Goal: Find specific fact: Find specific page/section

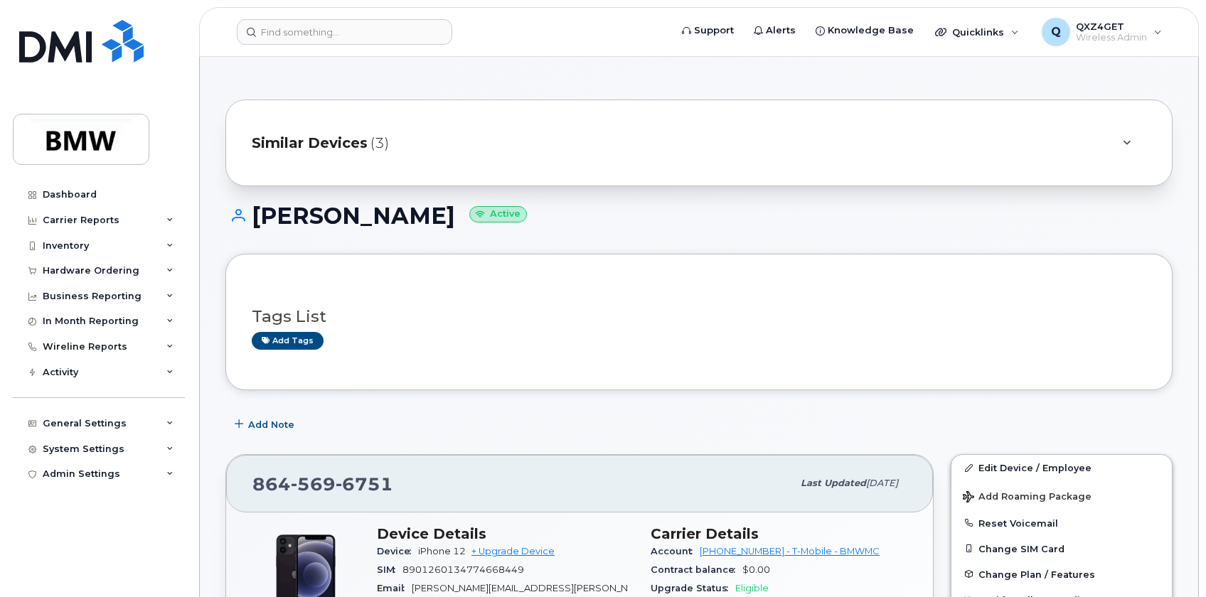
scroll to position [193, 0]
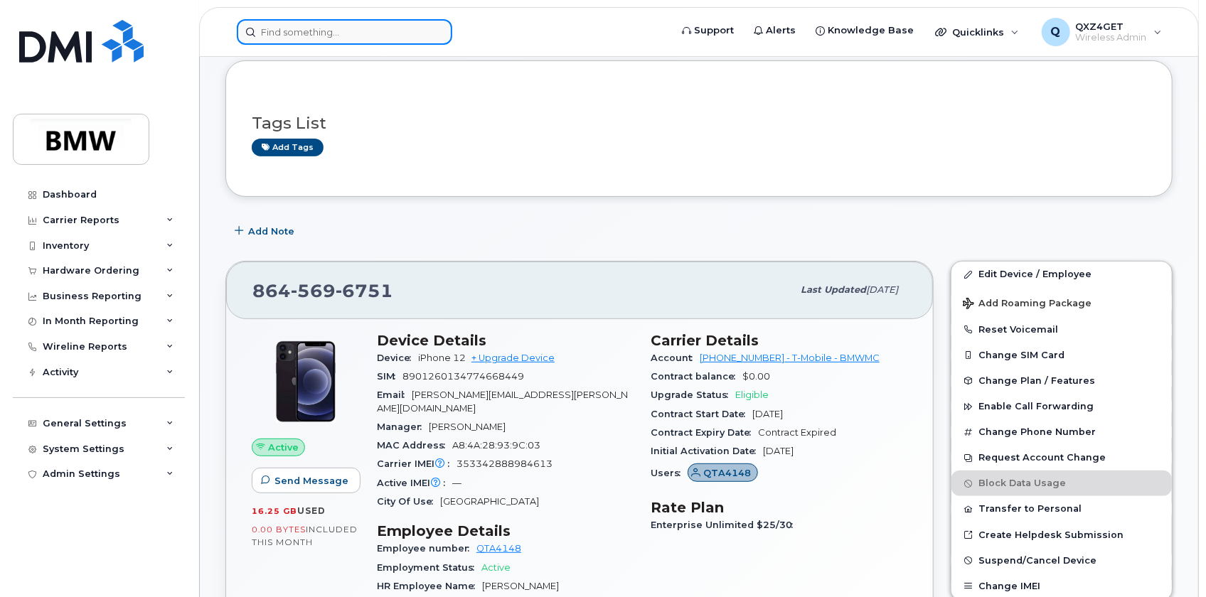
click at [271, 31] on input at bounding box center [344, 32] width 215 height 26
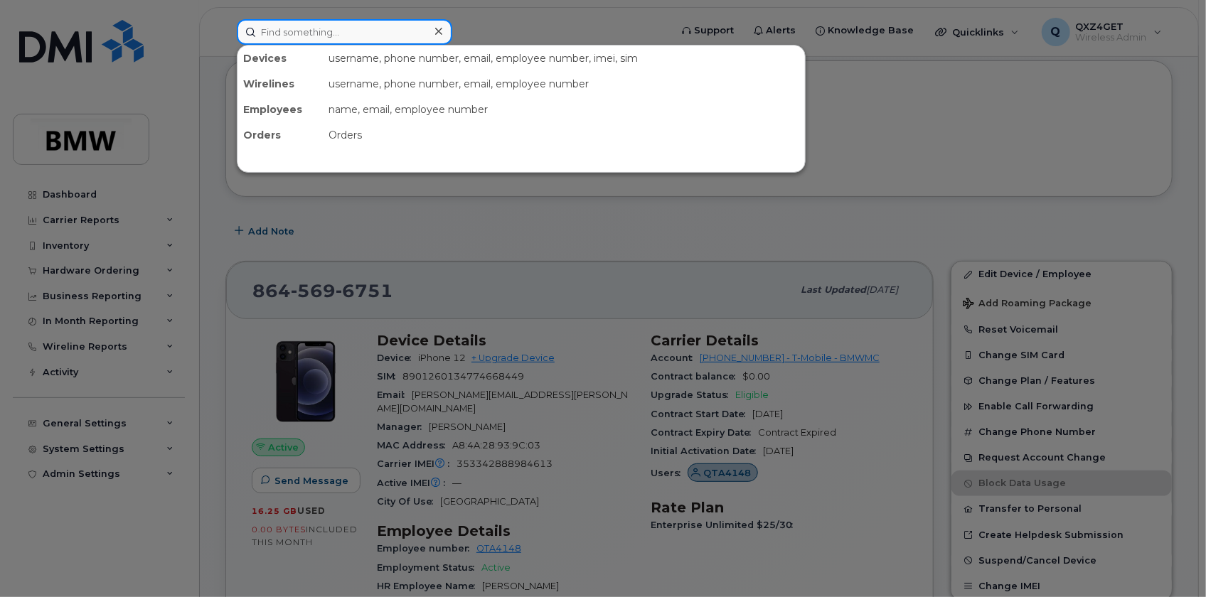
paste input "Alesha.Blakely@bmwmc.com"
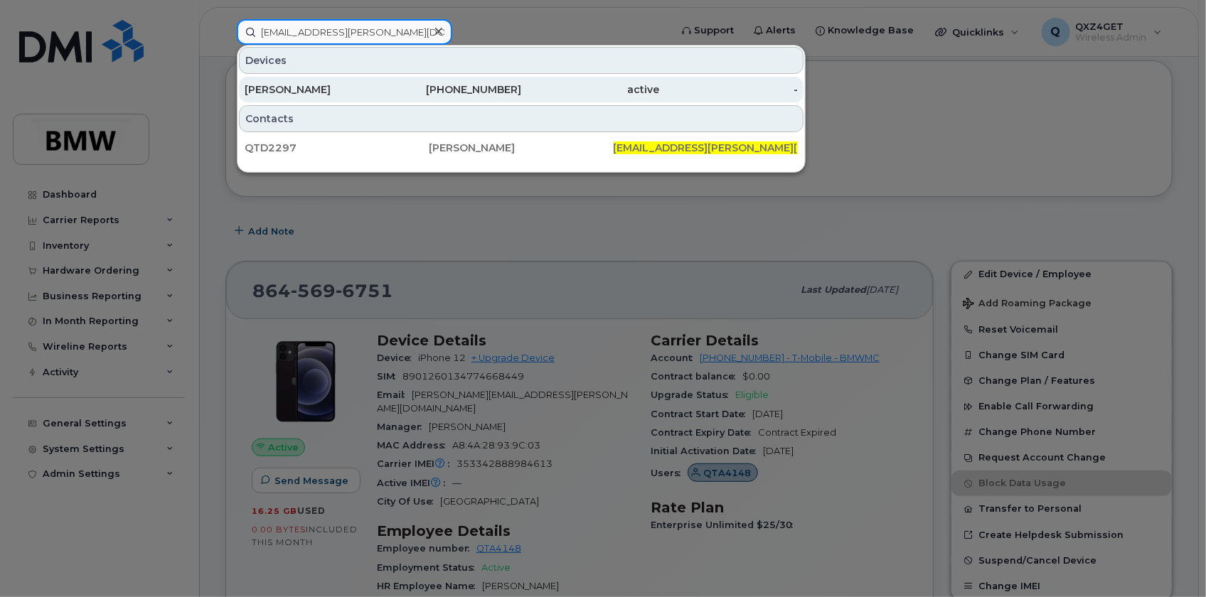
type input "Alesha.Blakely@bmwmc.com"
click at [273, 85] on div "Alesha Blakely" at bounding box center [314, 89] width 139 height 14
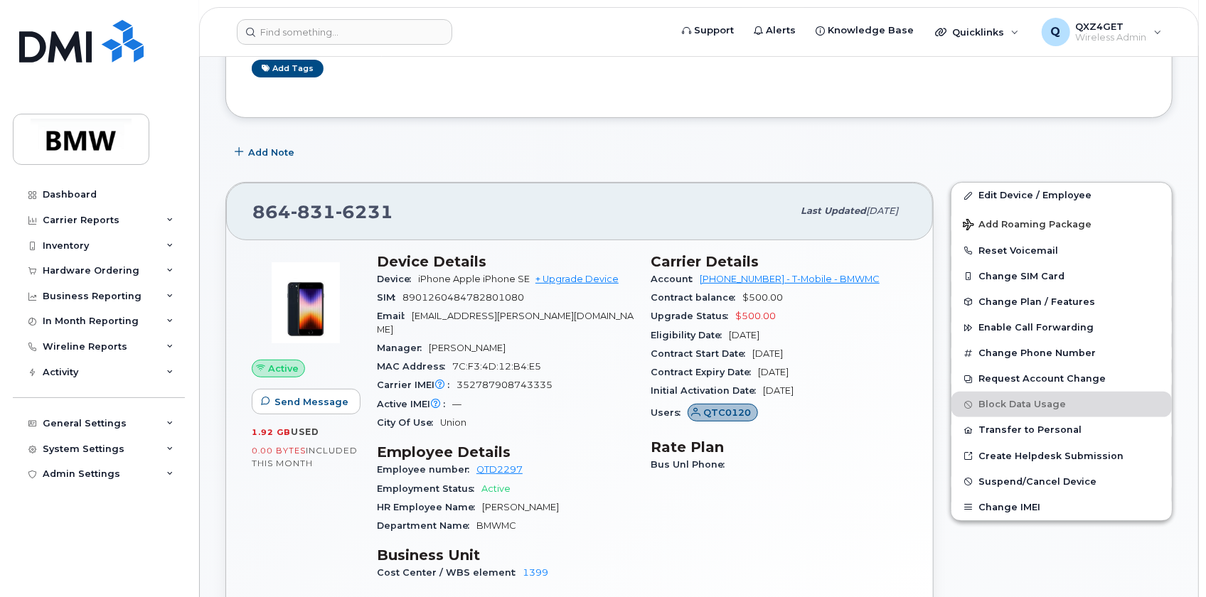
scroll to position [129, 0]
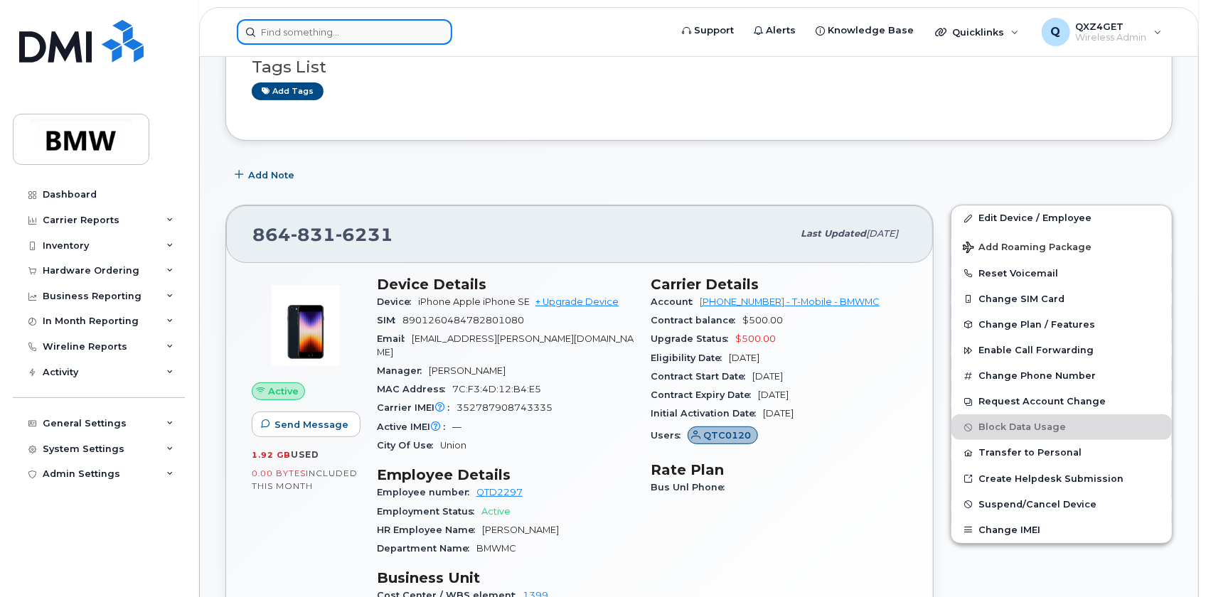
click at [295, 25] on input at bounding box center [344, 32] width 215 height 26
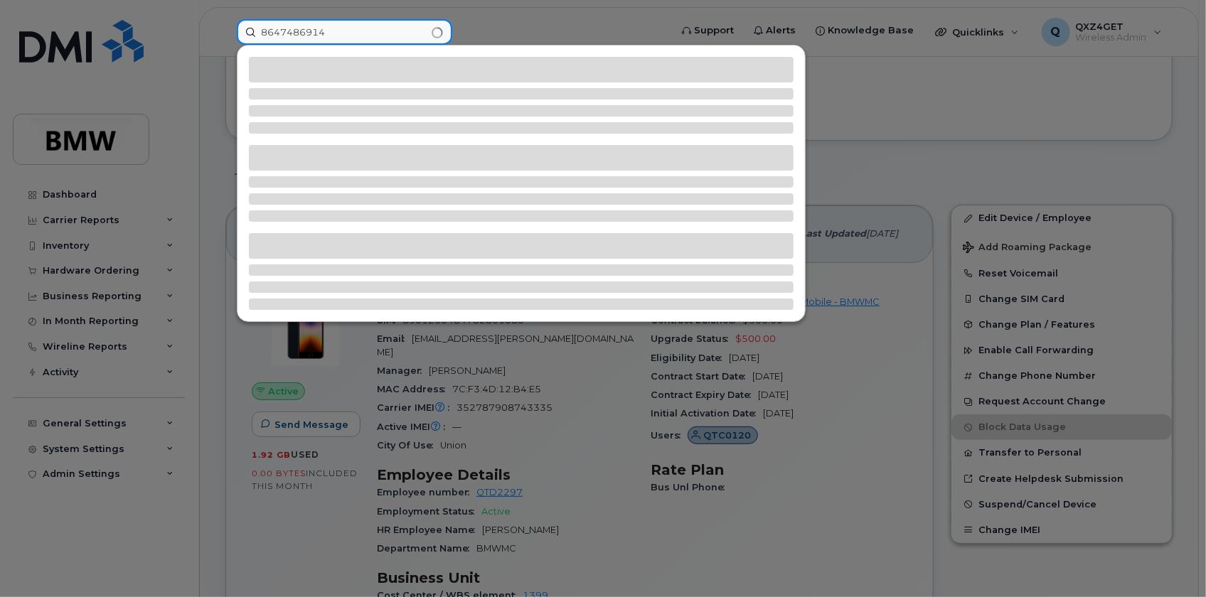
type input "8647486914"
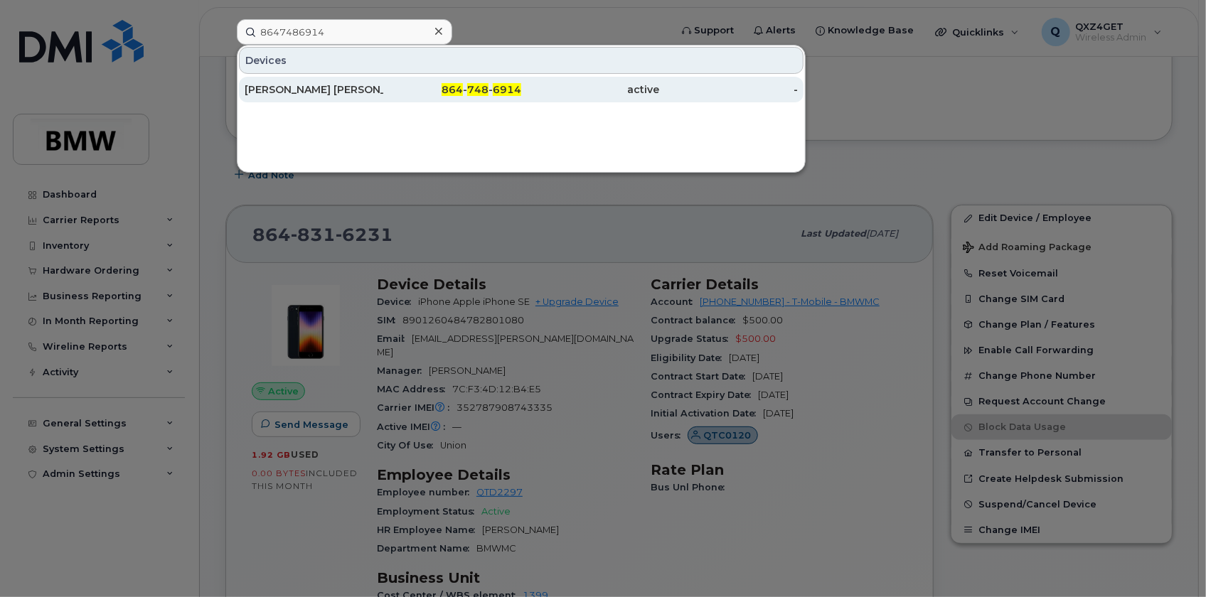
click at [316, 90] on div "[PERSON_NAME] [PERSON_NAME]" at bounding box center [314, 89] width 139 height 14
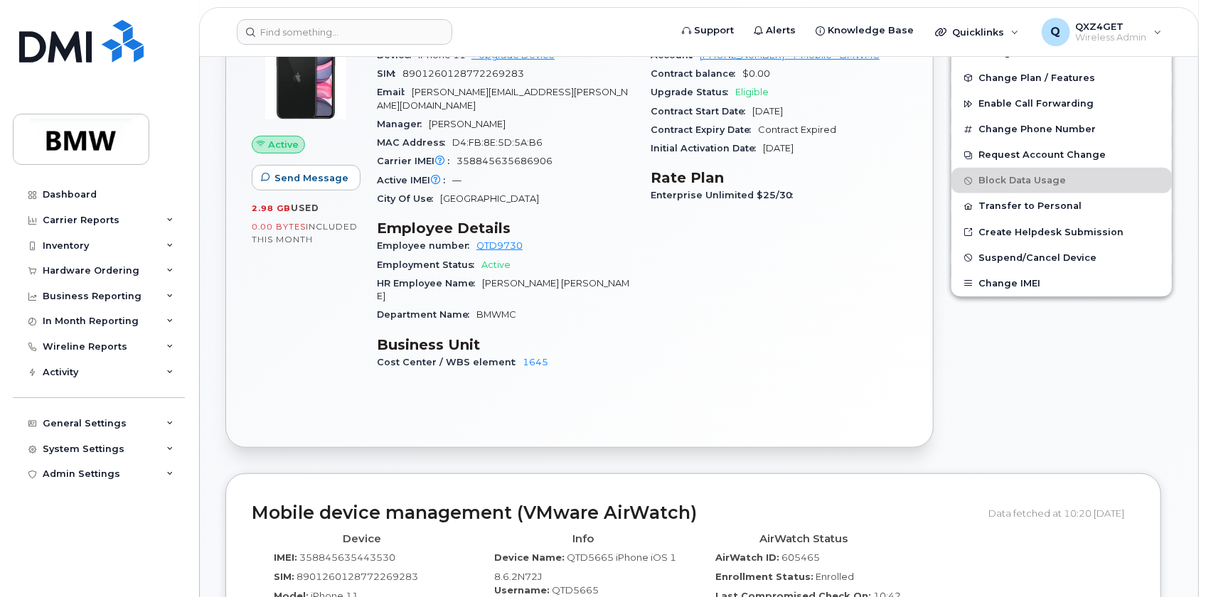
scroll to position [311, 0]
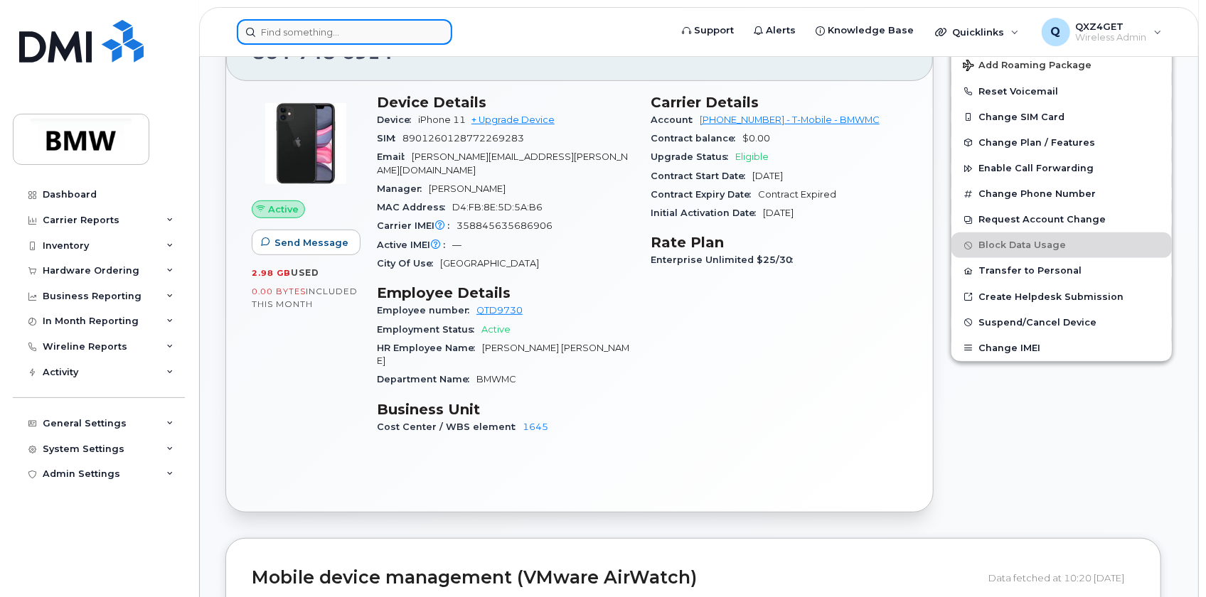
click at [325, 36] on input at bounding box center [344, 32] width 215 height 26
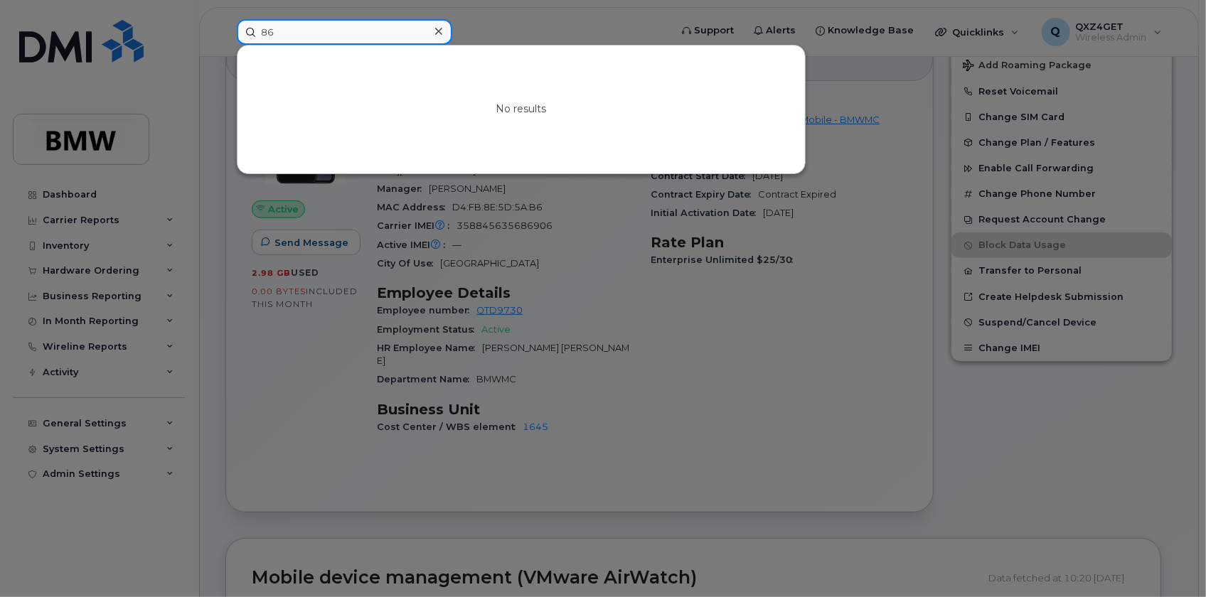
type input "8"
click at [309, 37] on input at bounding box center [344, 32] width 215 height 26
click at [313, 31] on input at bounding box center [344, 32] width 215 height 26
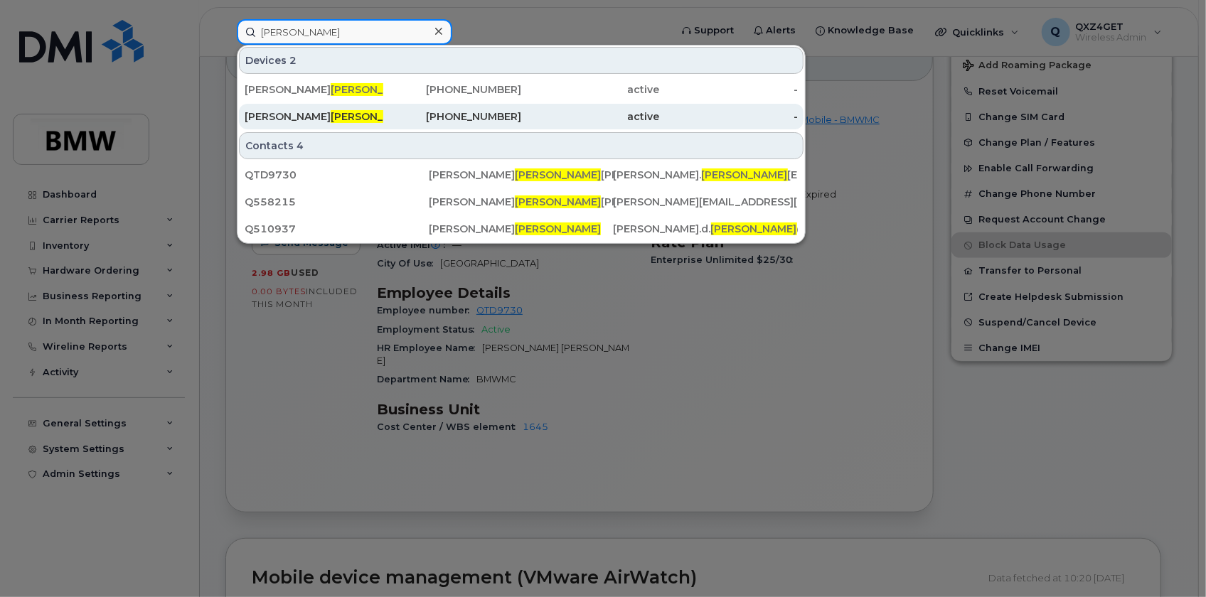
type input "Duran"
click at [331, 114] on span "Duran" at bounding box center [374, 116] width 86 height 13
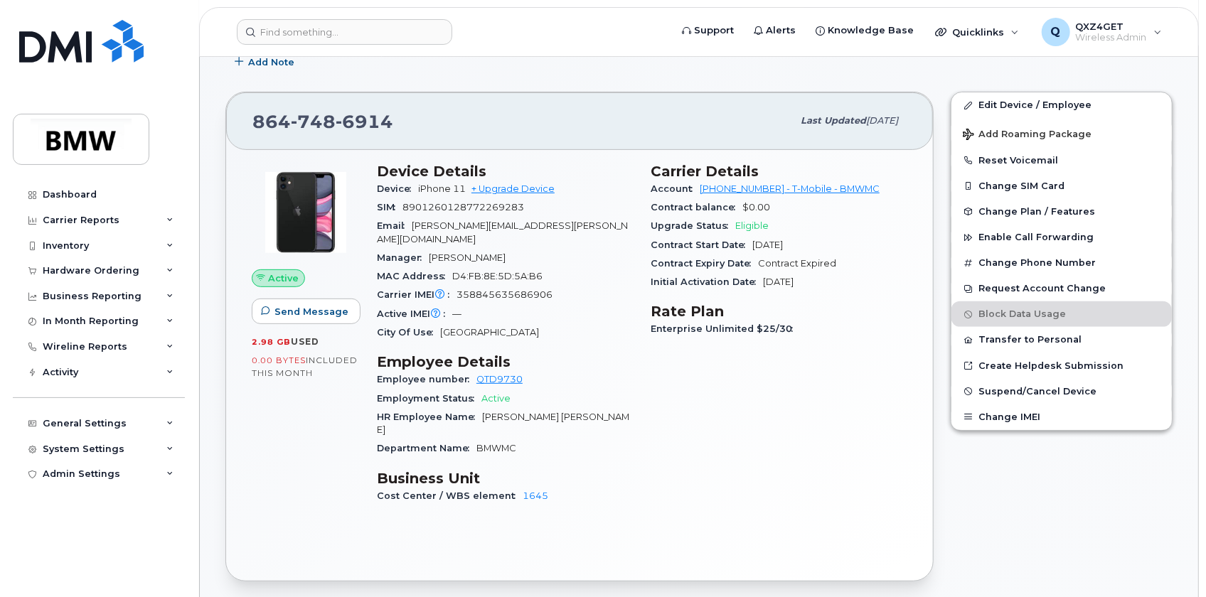
scroll to position [181, 0]
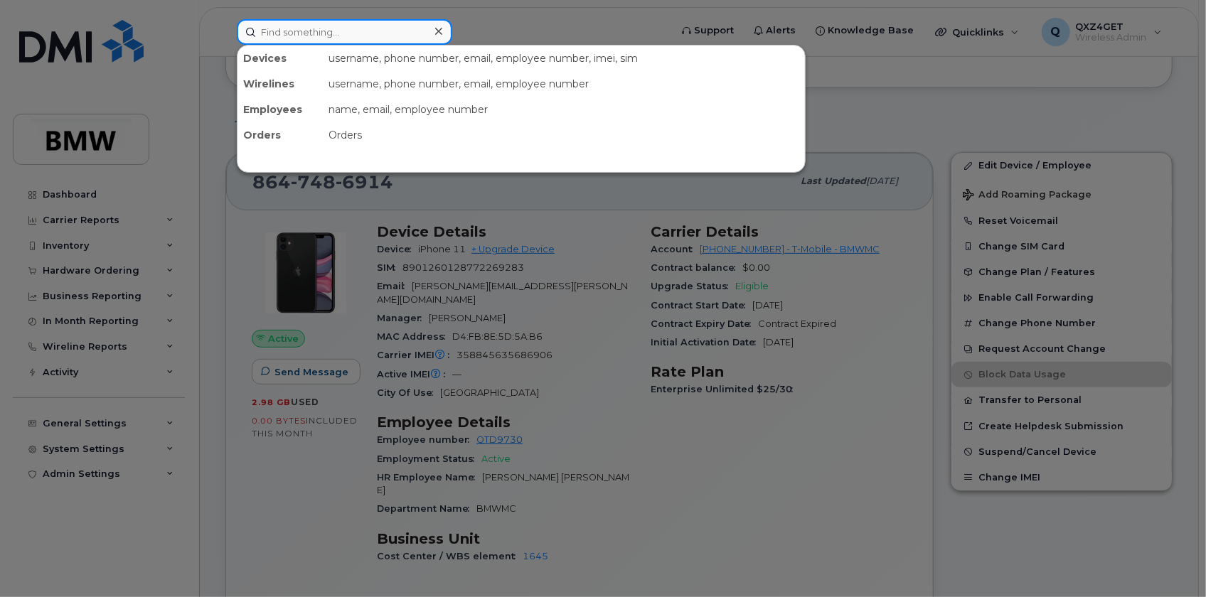
click at [307, 35] on input at bounding box center [344, 32] width 215 height 26
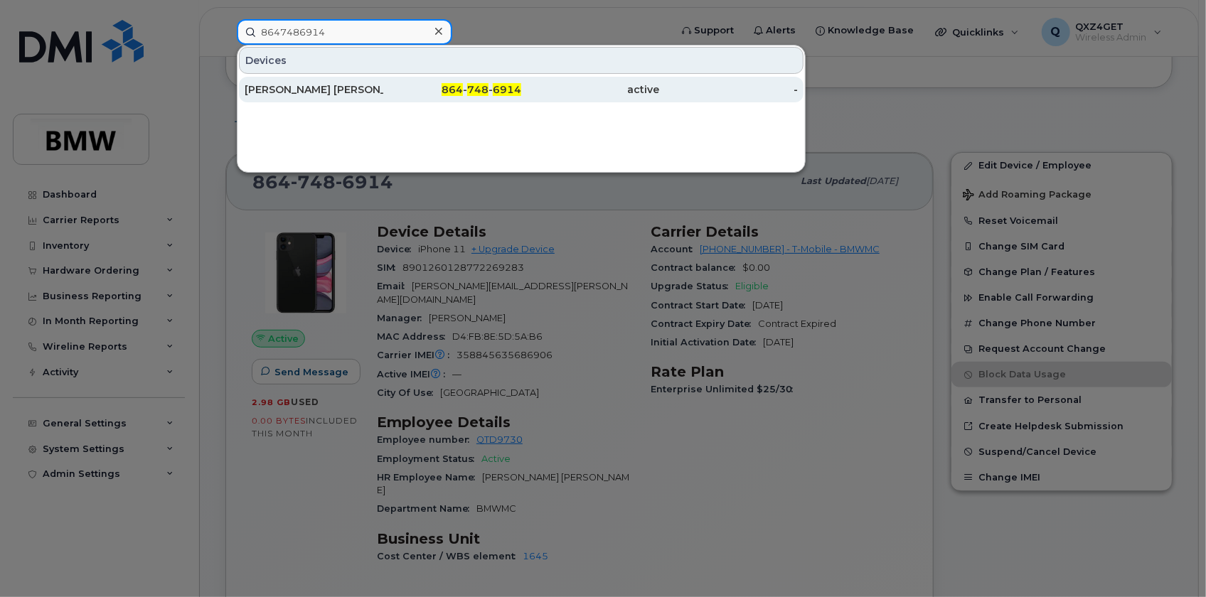
type input "8647486914"
click at [264, 87] on div "[PERSON_NAME] [PERSON_NAME]" at bounding box center [314, 89] width 139 height 14
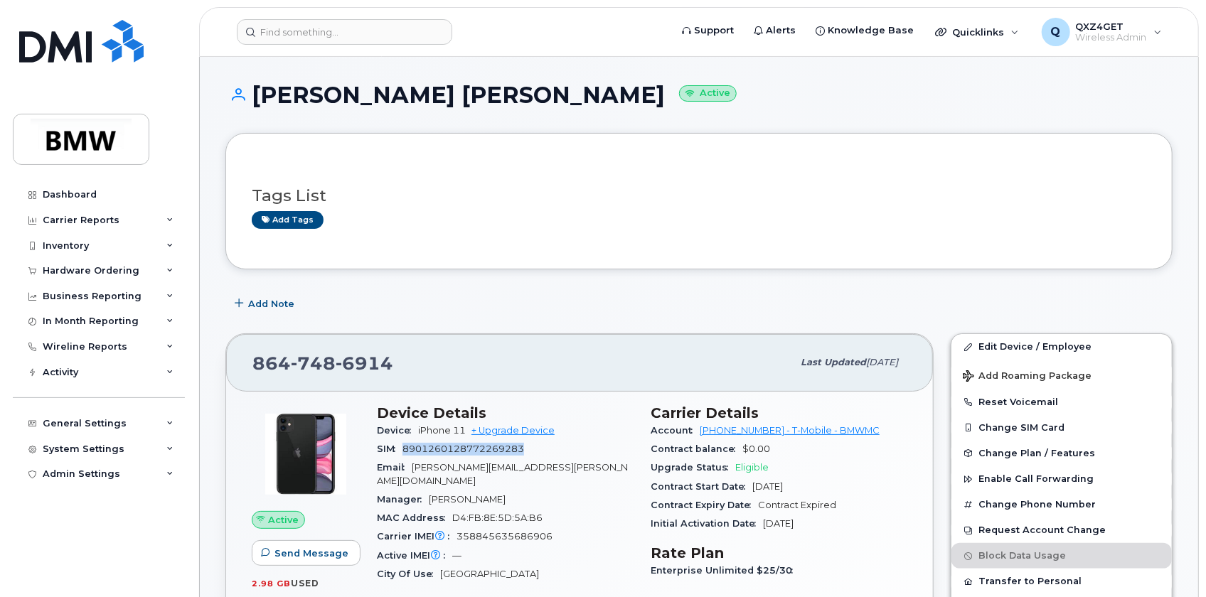
drag, startPoint x: 530, startPoint y: 447, endPoint x: 405, endPoint y: 446, distance: 124.4
click at [405, 446] on div "SIM [TECHNICAL_ID]" at bounding box center [505, 449] width 257 height 18
copy span "8901260128772269283"
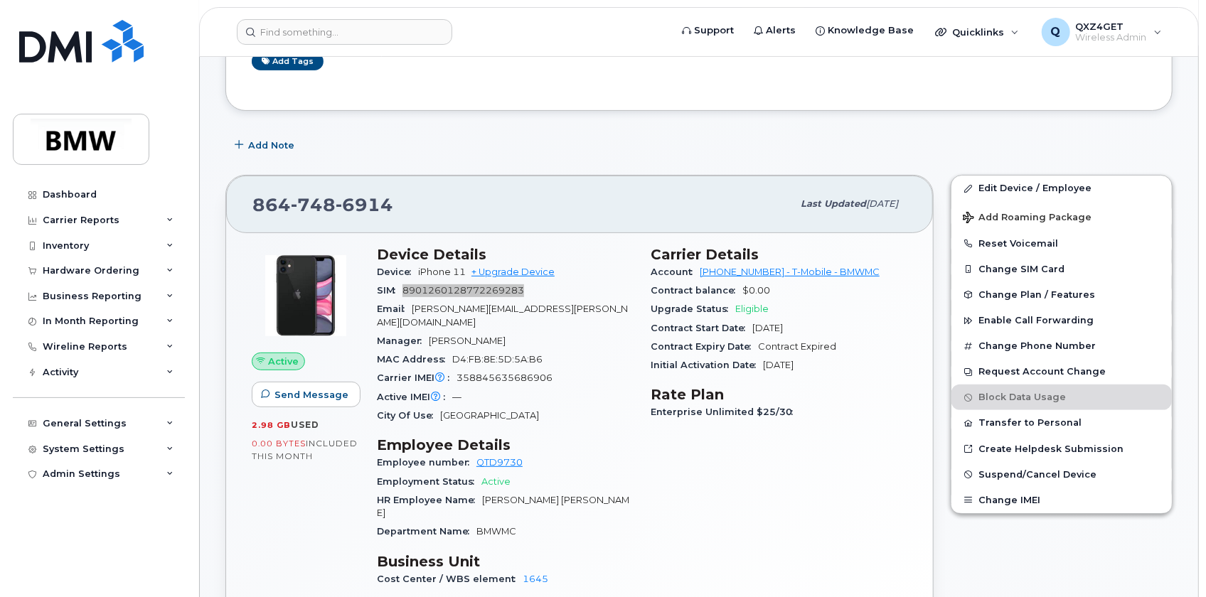
scroll to position [129, 0]
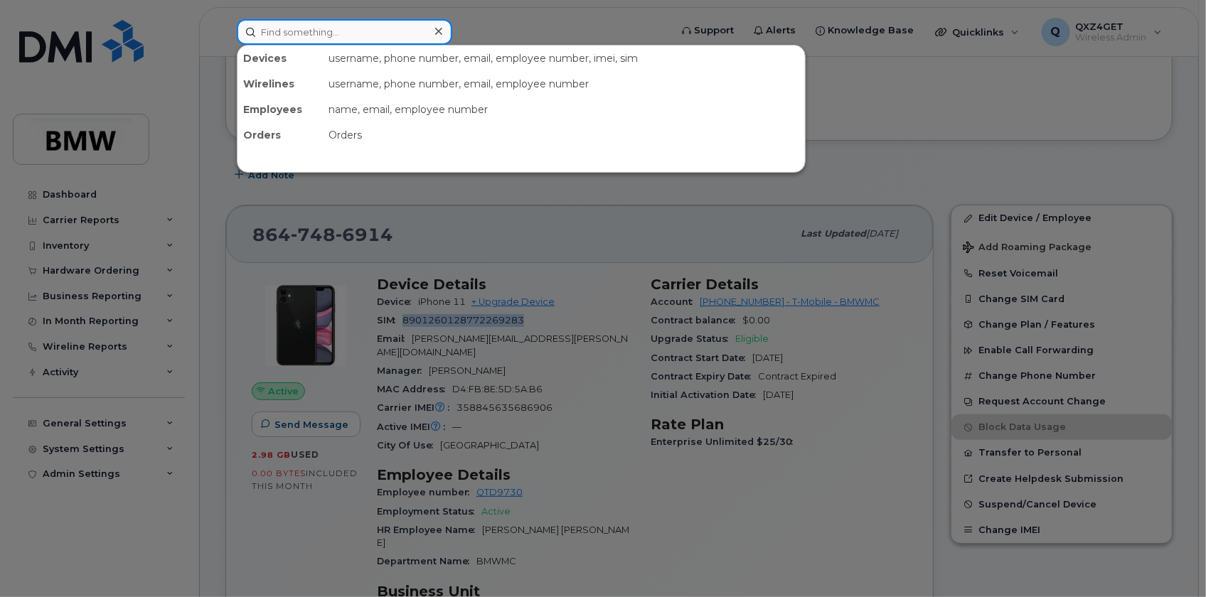
click at [312, 32] on input at bounding box center [344, 32] width 215 height 26
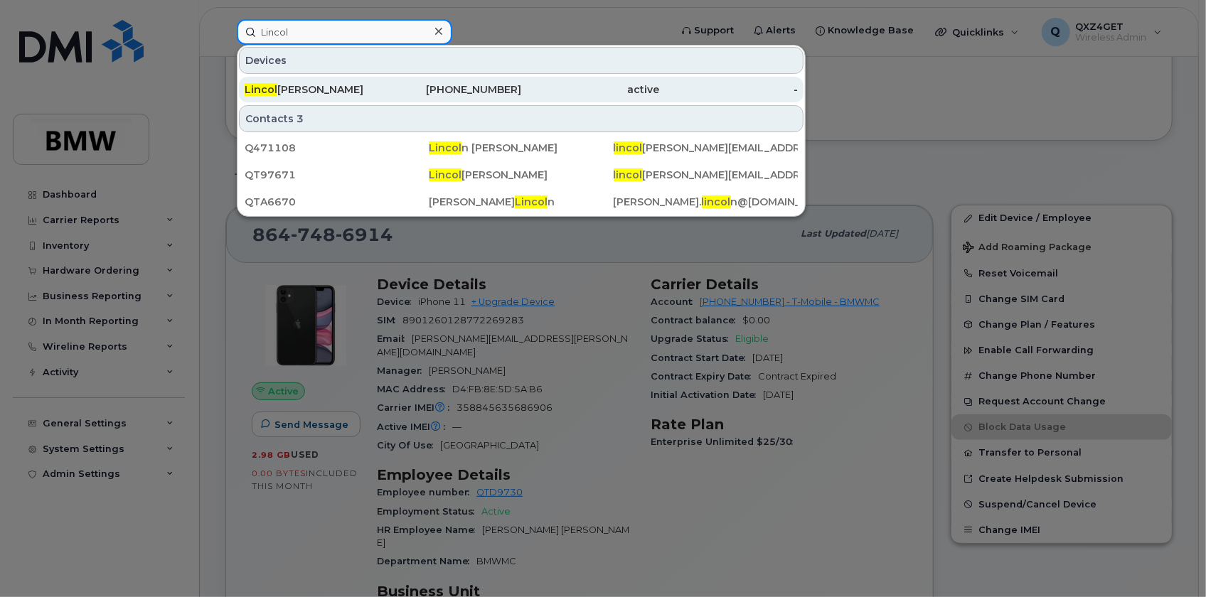
type input "Lincol"
click at [297, 85] on div "Lincol n Gomes" at bounding box center [314, 89] width 139 height 14
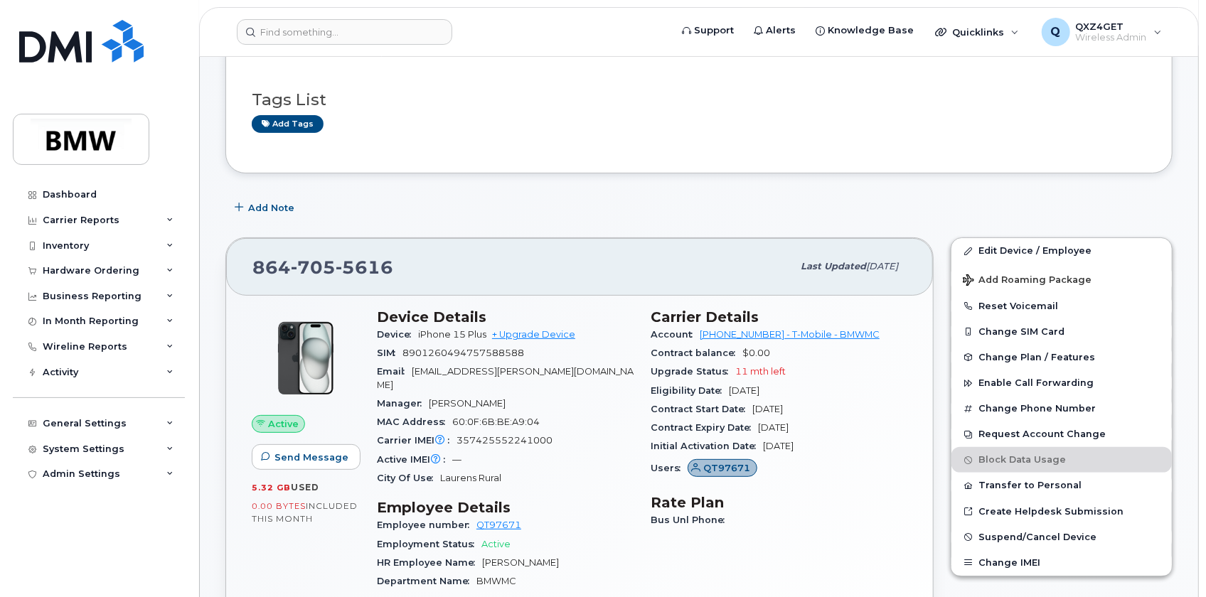
scroll to position [129, 0]
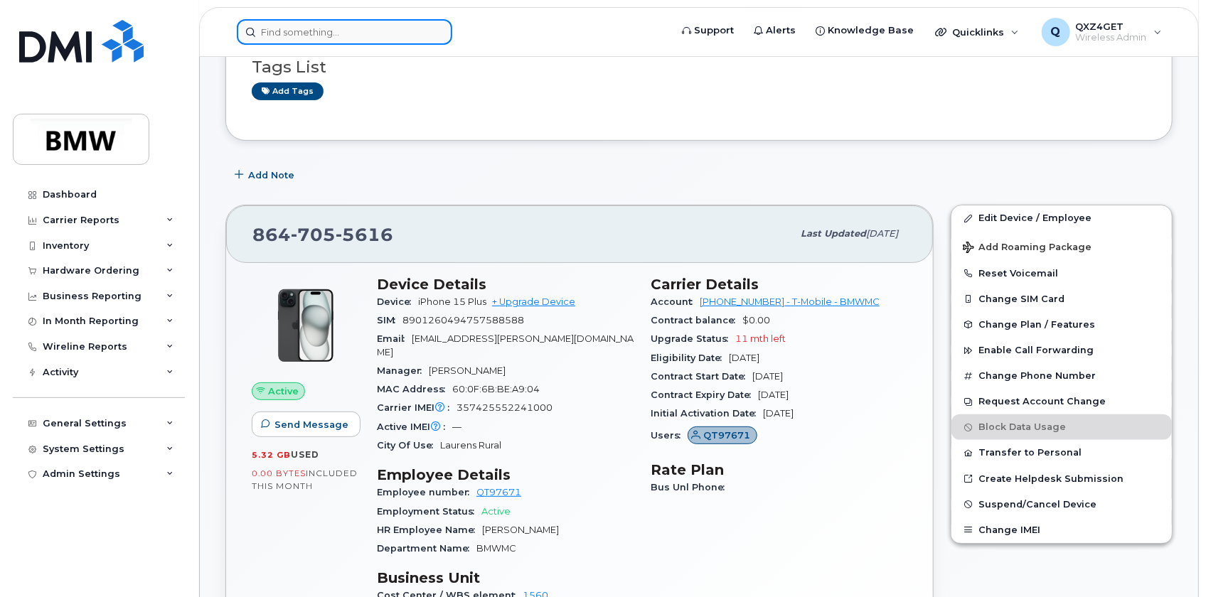
click at [323, 28] on input at bounding box center [344, 32] width 215 height 26
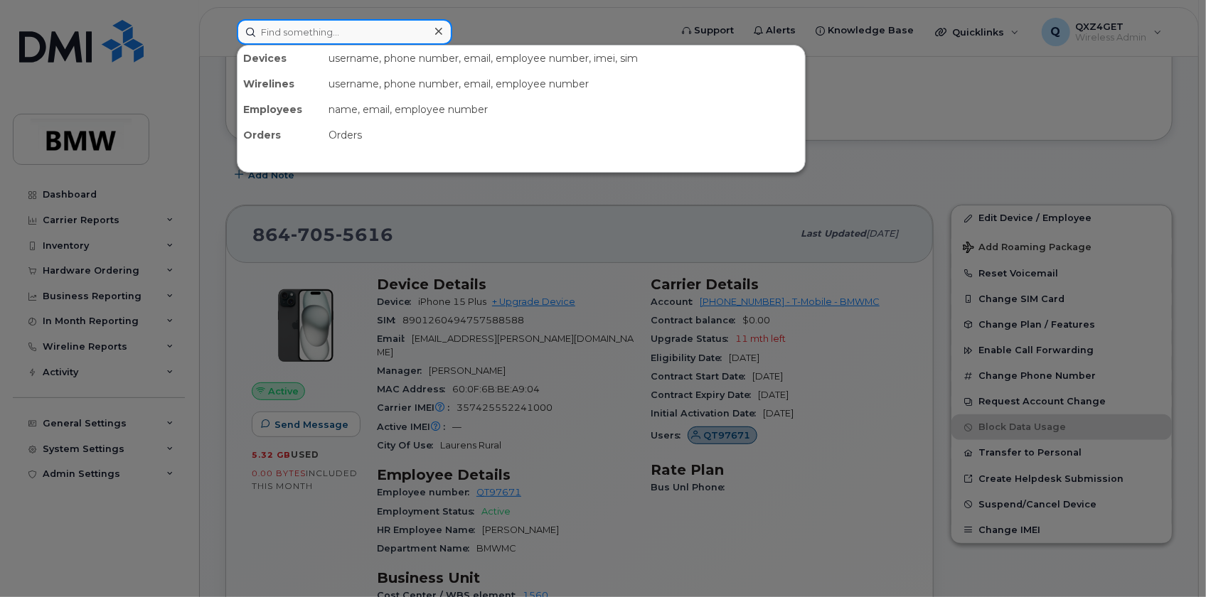
paste input "8901260484720646100"
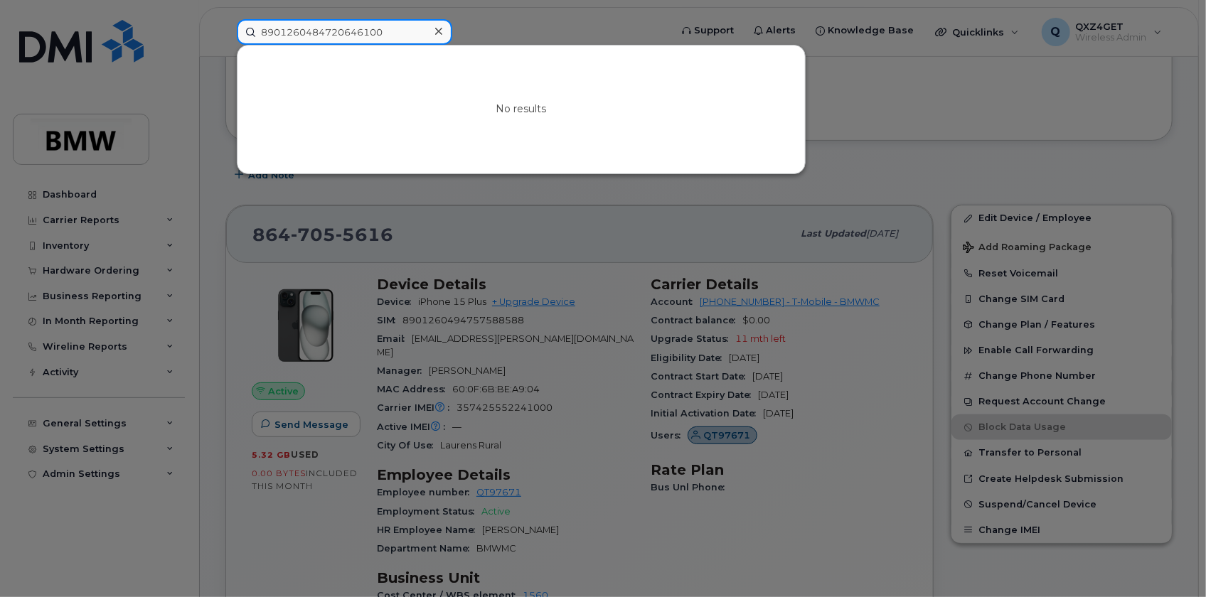
click at [262, 29] on input "8901260484720646100" at bounding box center [344, 32] width 215 height 26
type input "8901260484720646100"
